Goal: Task Accomplishment & Management: Manage account settings

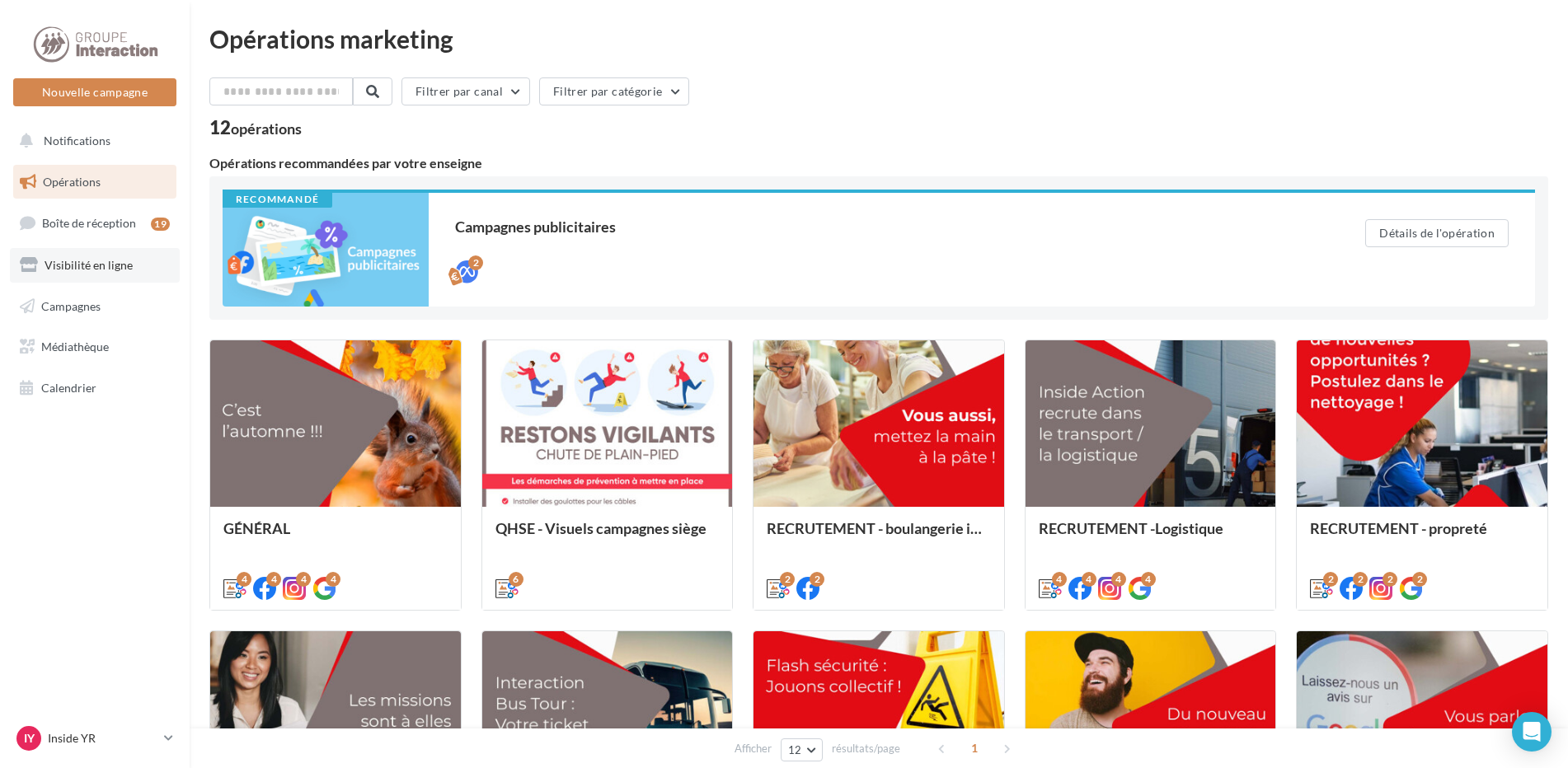
click at [86, 259] on span "Visibilité en ligne" at bounding box center [88, 265] width 88 height 14
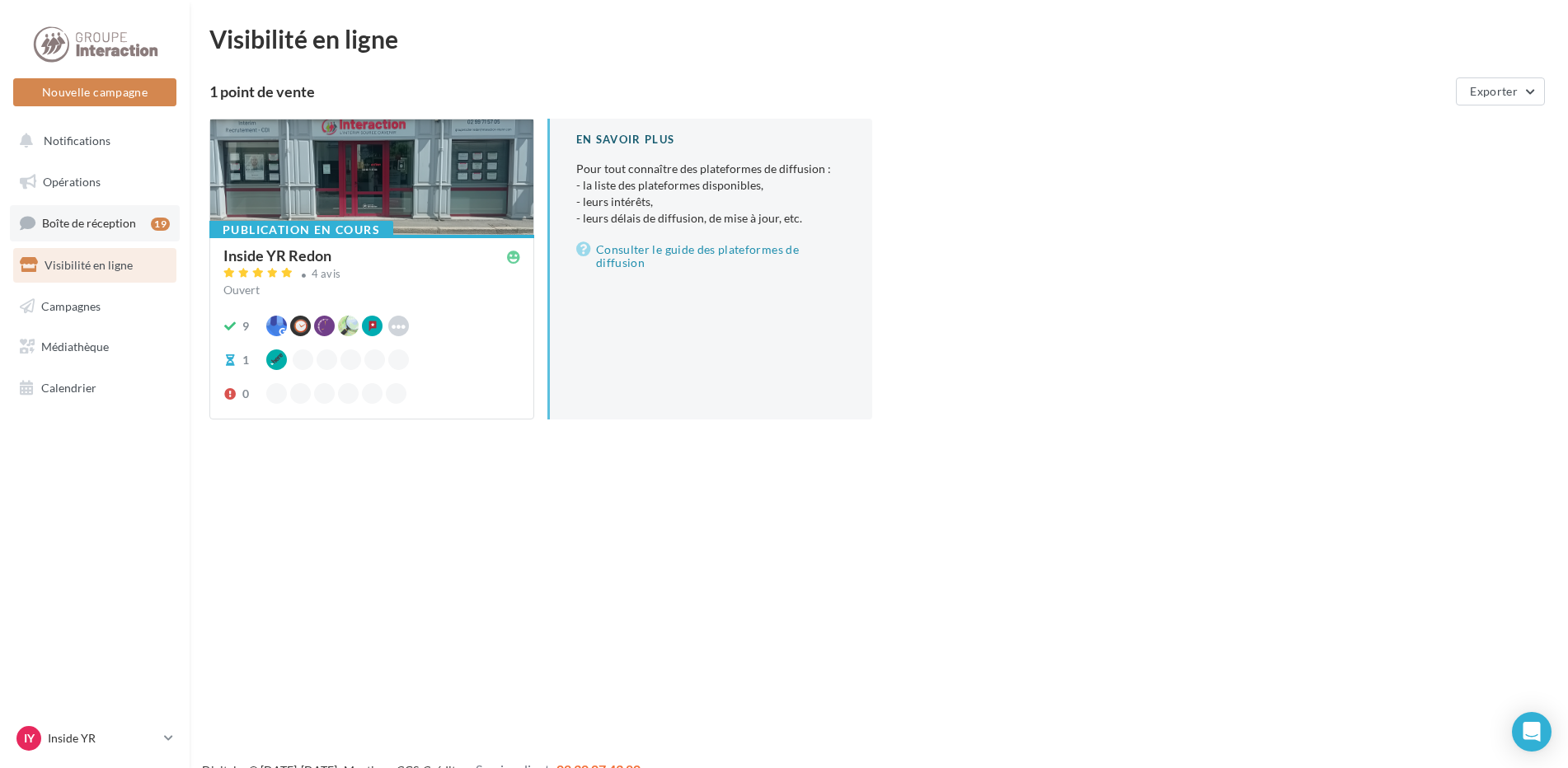
click at [122, 220] on span "Boîte de réception" at bounding box center [88, 222] width 94 height 14
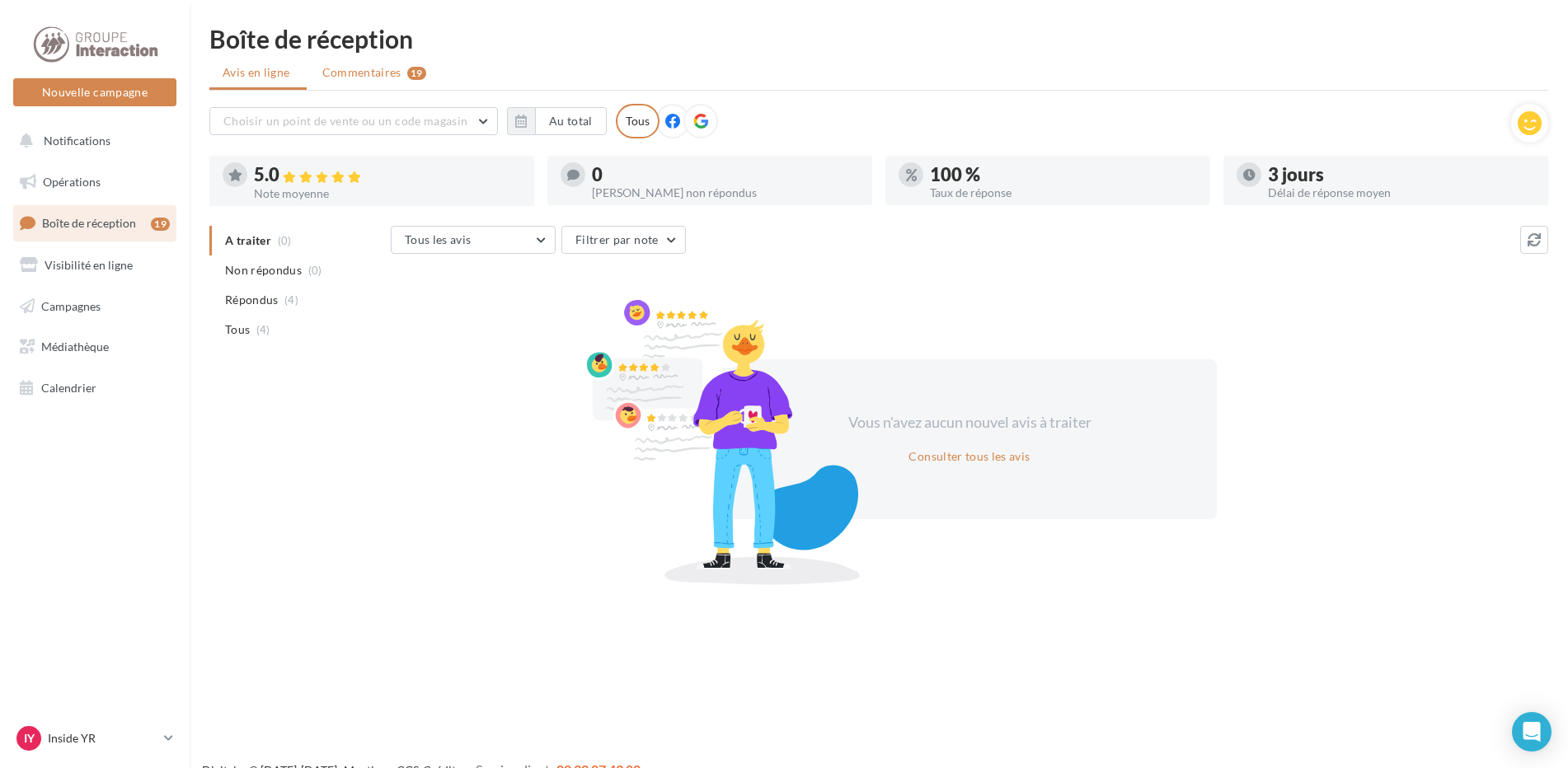
click at [391, 71] on span "Commentaires" at bounding box center [361, 72] width 79 height 17
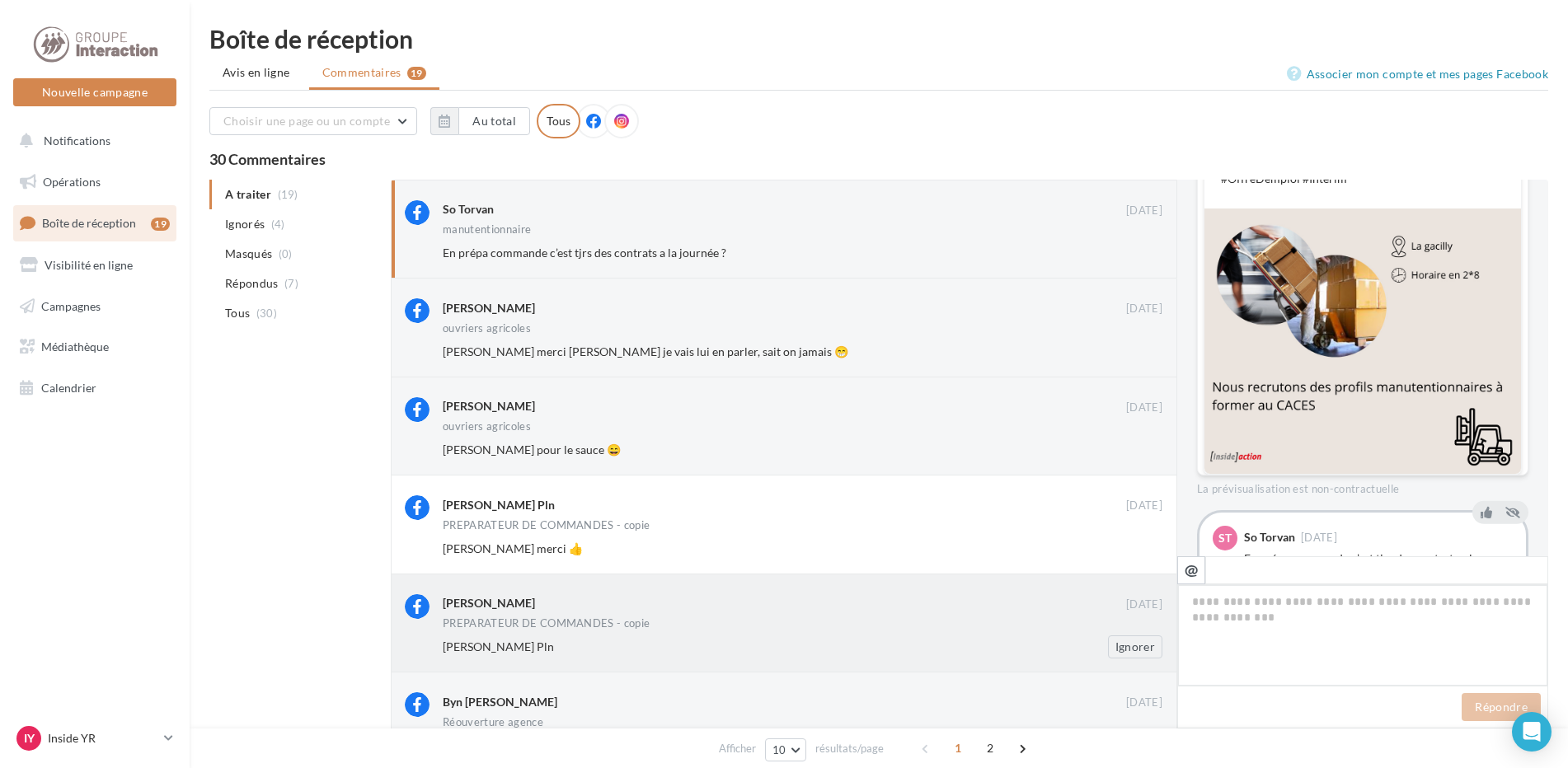
scroll to position [720, 0]
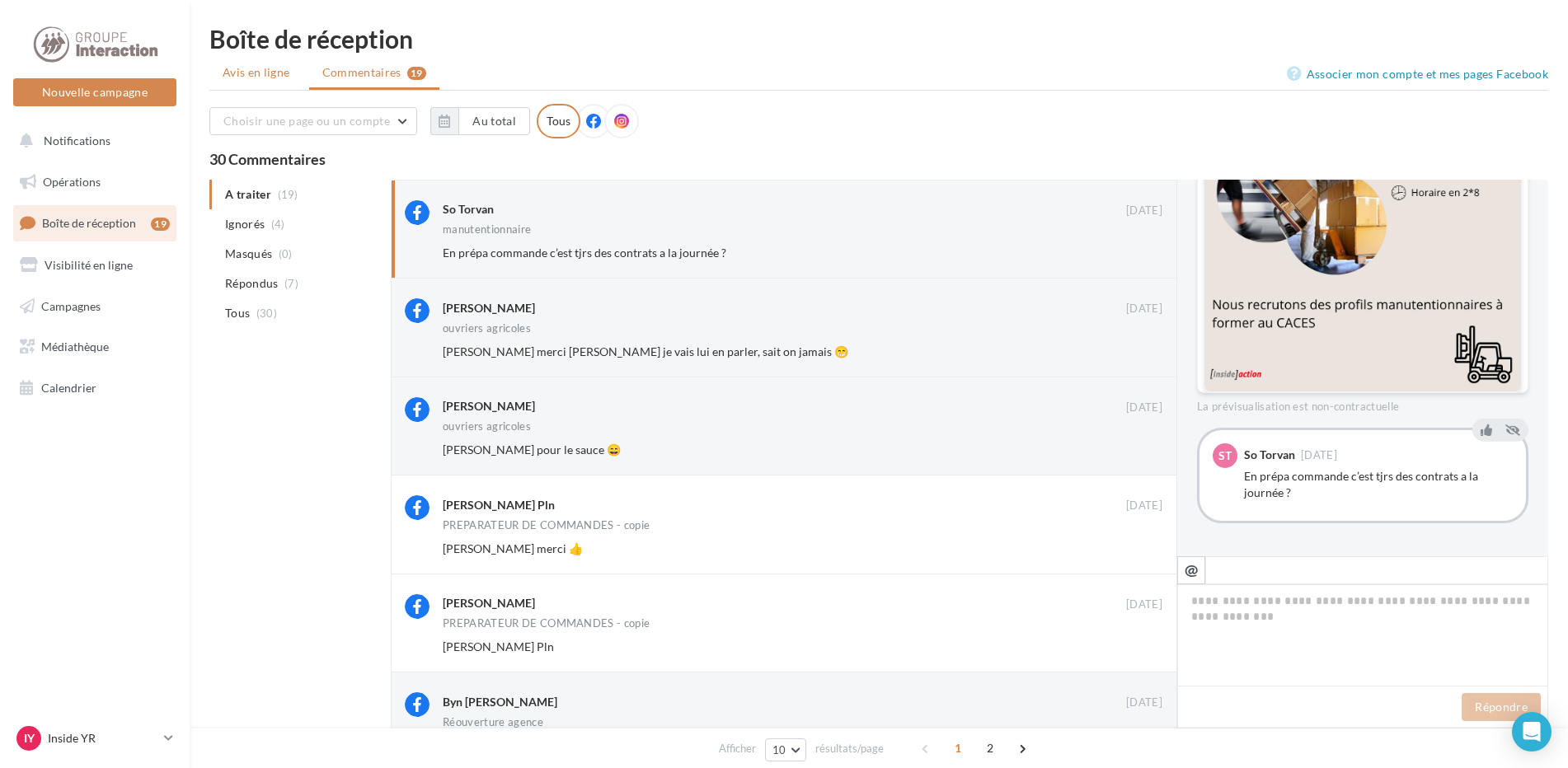
click at [287, 82] on li "Avis en ligne" at bounding box center [257, 72] width 97 height 30
